Goal: Information Seeking & Learning: Learn about a topic

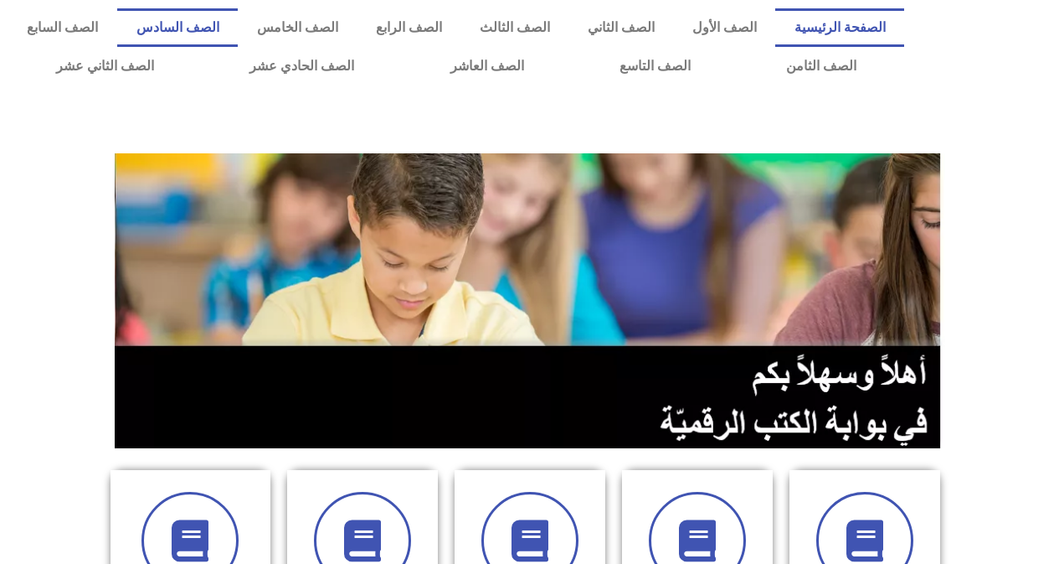
click at [236, 24] on link "الصف السادس" at bounding box center [177, 27] width 121 height 39
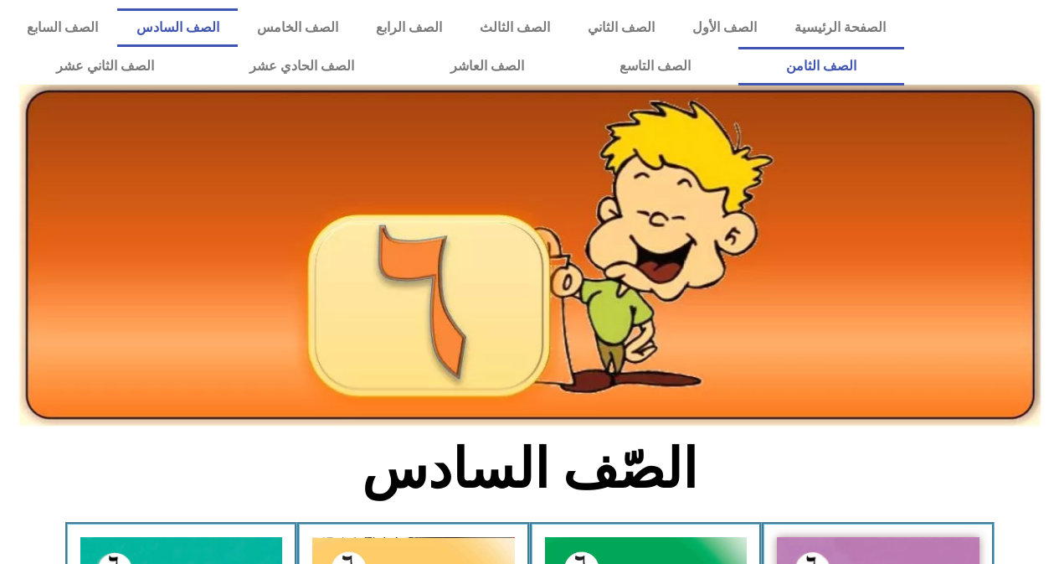
click at [739, 47] on link "الصف الثامن" at bounding box center [822, 66] width 166 height 39
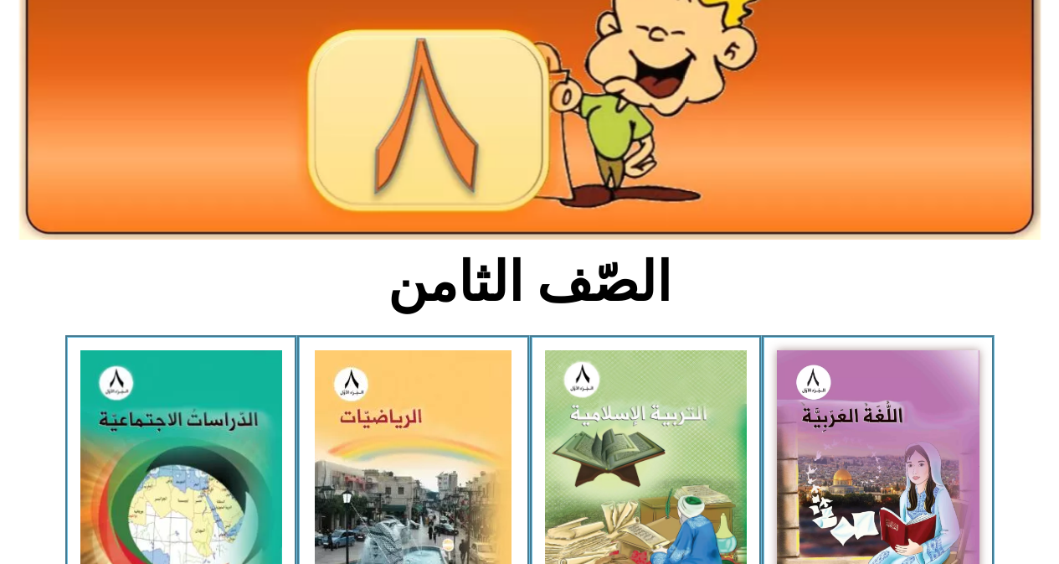
scroll to position [201, 0]
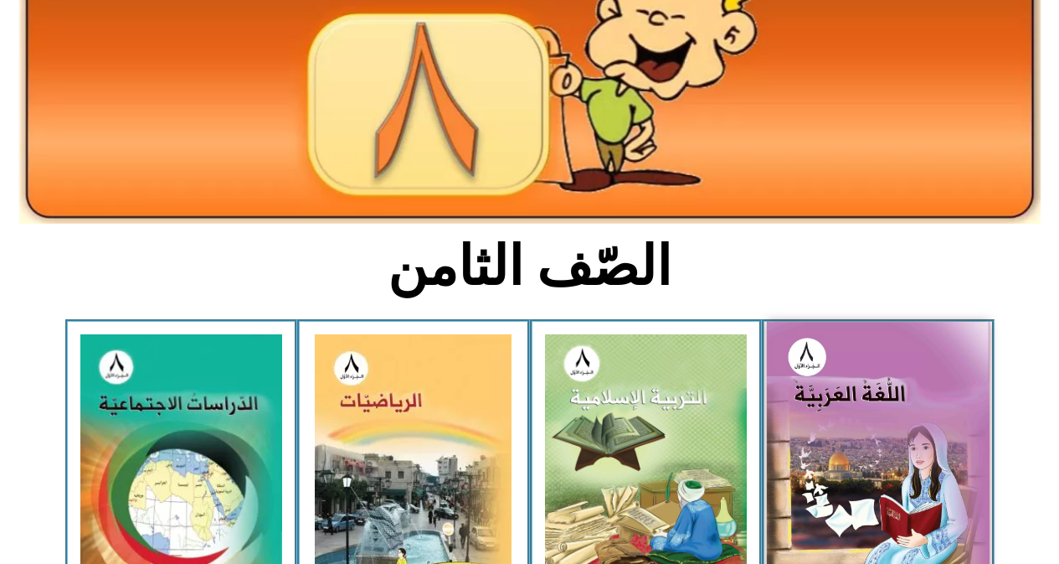
click at [912, 486] on img at bounding box center [878, 459] width 223 height 274
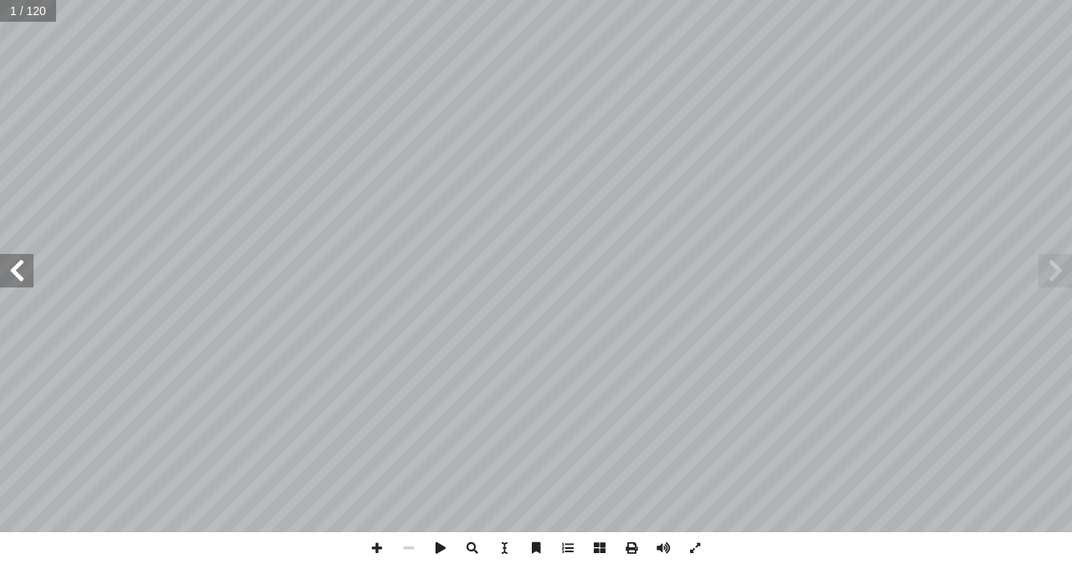
click at [17, 271] on span at bounding box center [16, 270] width 33 height 33
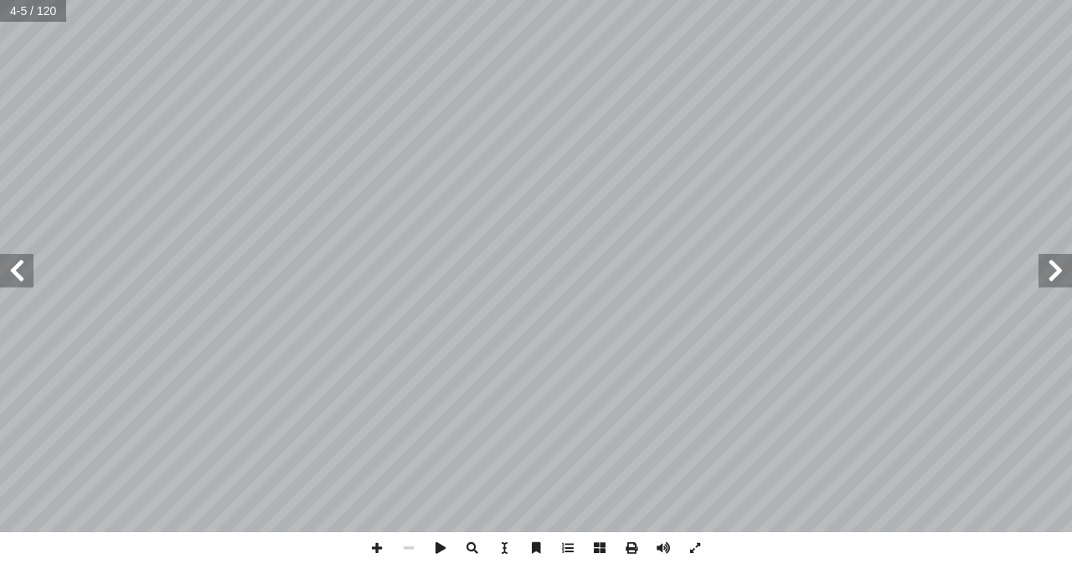
click at [17, 271] on span at bounding box center [16, 270] width 33 height 33
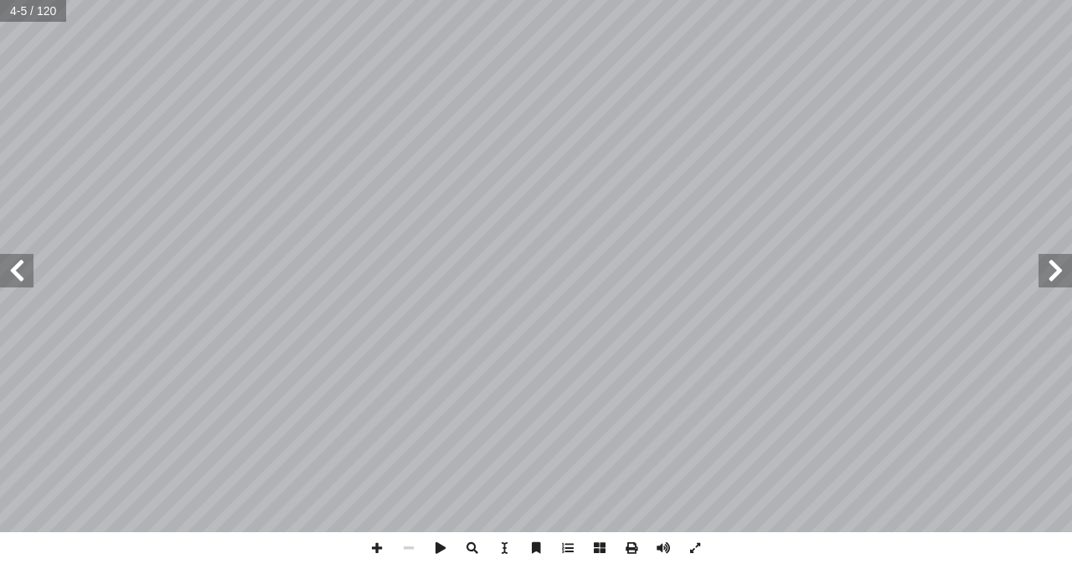
click at [17, 271] on span at bounding box center [16, 270] width 33 height 33
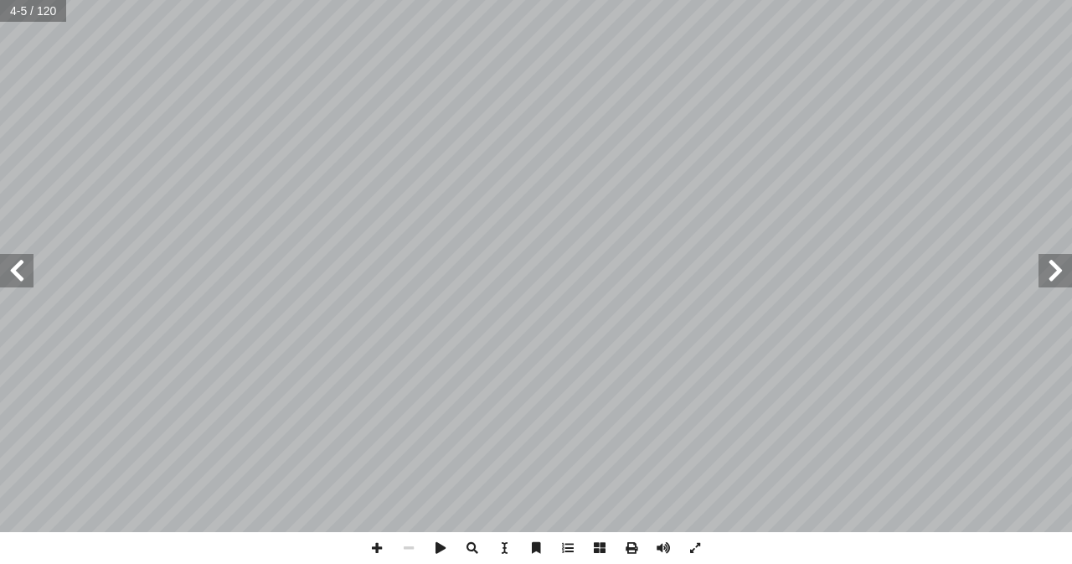
click at [17, 271] on span at bounding box center [16, 270] width 33 height 33
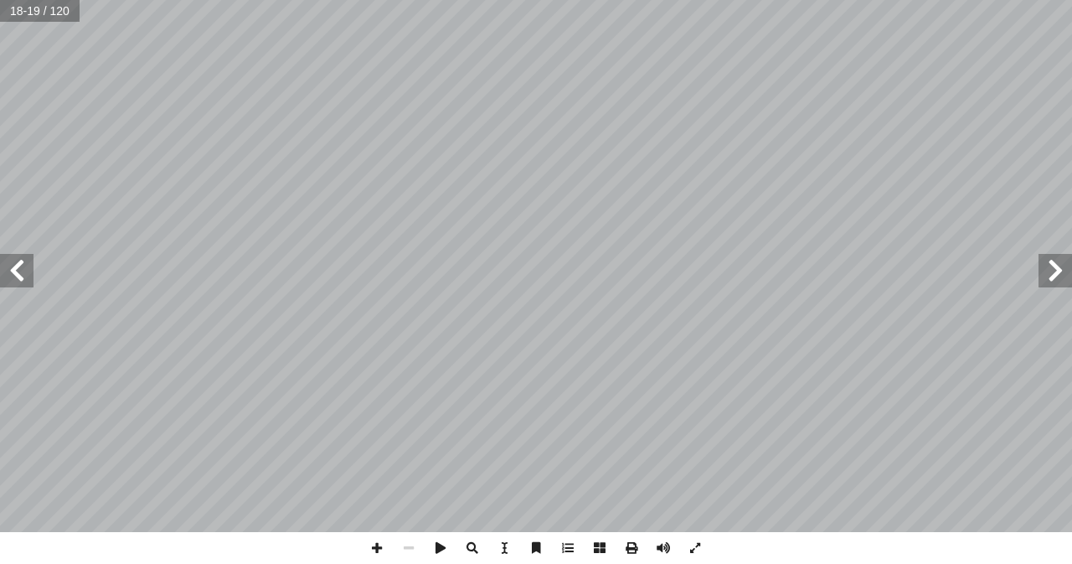
click at [17, 271] on span at bounding box center [16, 270] width 33 height 33
drag, startPoint x: 17, startPoint y: 271, endPoint x: 25, endPoint y: 273, distance: 8.5
click at [25, 273] on span at bounding box center [16, 270] width 33 height 33
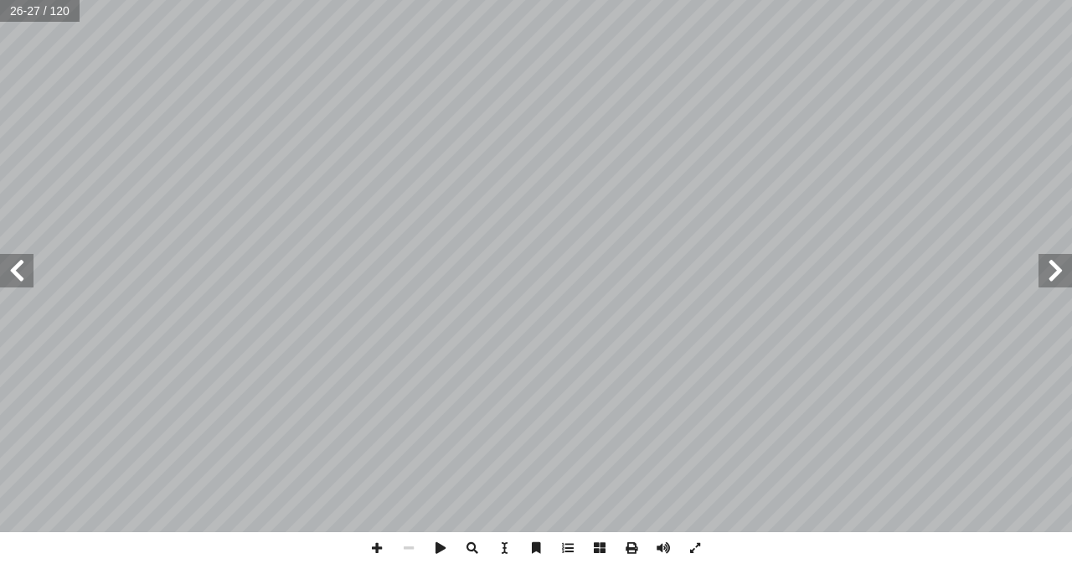
click at [25, 273] on span at bounding box center [16, 270] width 33 height 33
click at [1063, 279] on span at bounding box center [1054, 270] width 33 height 33
click at [373, 543] on span at bounding box center [377, 548] width 32 height 32
